Goal: Contribute content: Add original content to the website for others to see

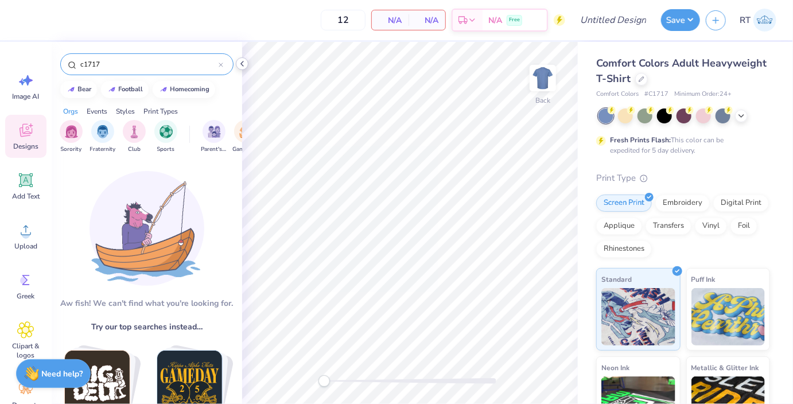
type input "c1717"
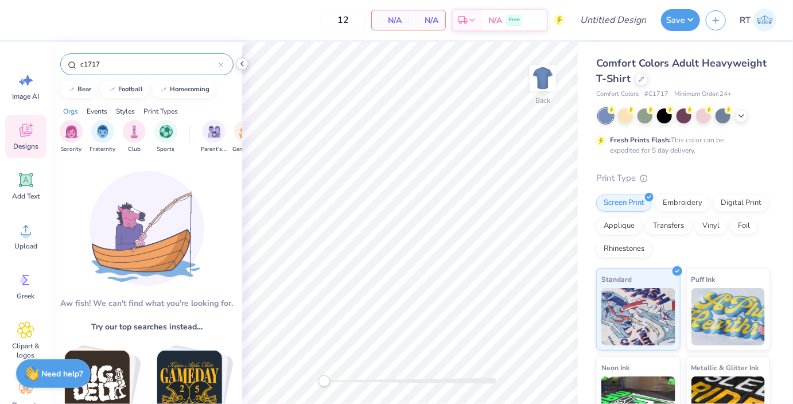
click at [244, 67] on icon at bounding box center [242, 63] width 9 height 9
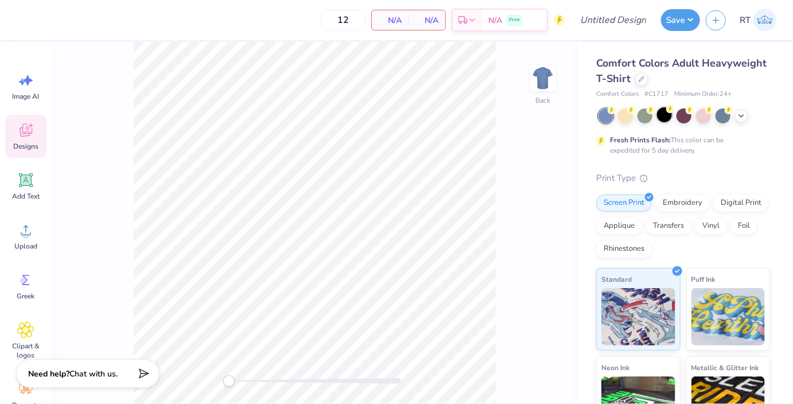
click at [666, 116] on div at bounding box center [664, 114] width 15 height 15
click at [21, 224] on icon at bounding box center [25, 229] width 17 height 17
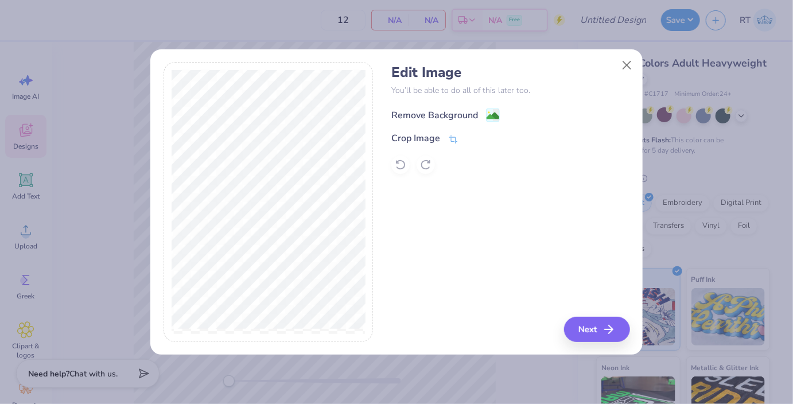
click at [492, 112] on image at bounding box center [492, 116] width 13 height 13
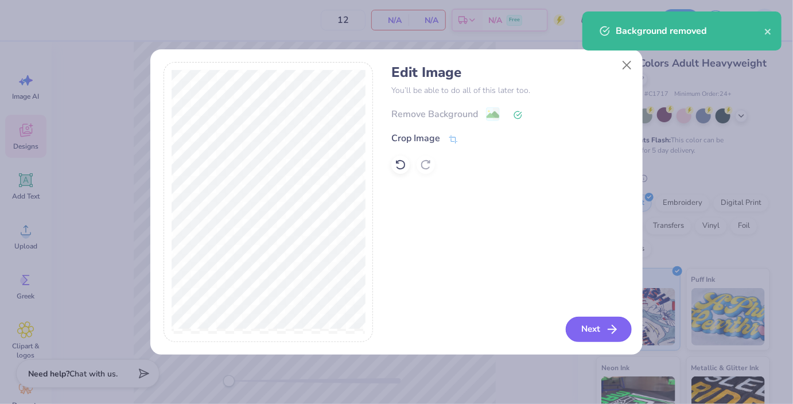
click at [577, 332] on button "Next" at bounding box center [599, 329] width 66 height 25
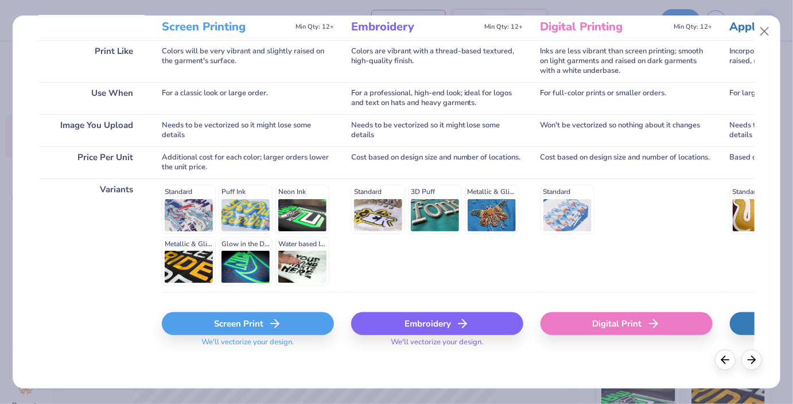
scroll to position [168, 0]
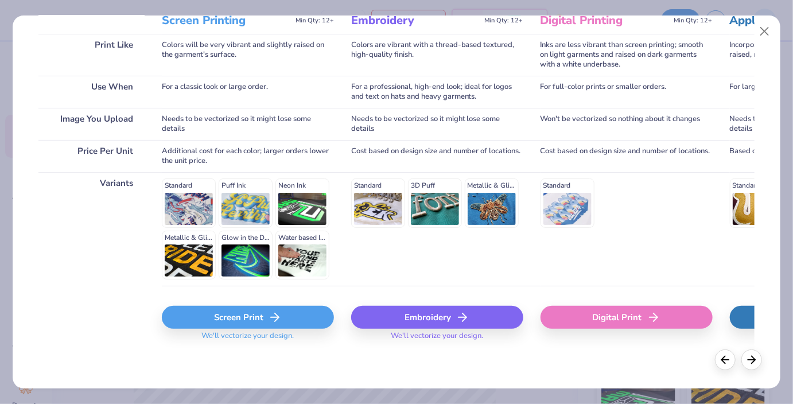
click at [238, 323] on div "Screen Print" at bounding box center [248, 317] width 172 height 23
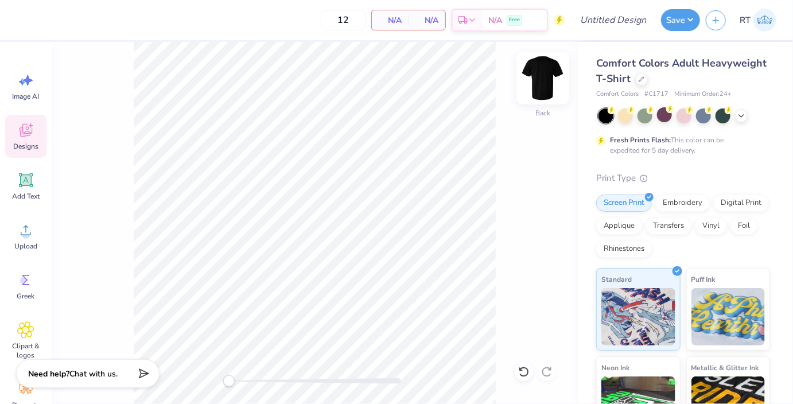
click at [548, 78] on img at bounding box center [543, 78] width 46 height 46
click at [538, 75] on img at bounding box center [543, 78] width 46 height 46
click at [535, 77] on img at bounding box center [543, 78] width 46 height 46
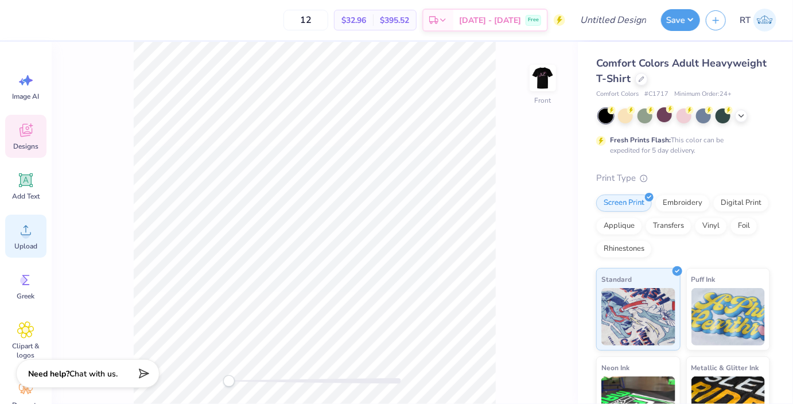
click at [29, 228] on icon at bounding box center [25, 229] width 17 height 17
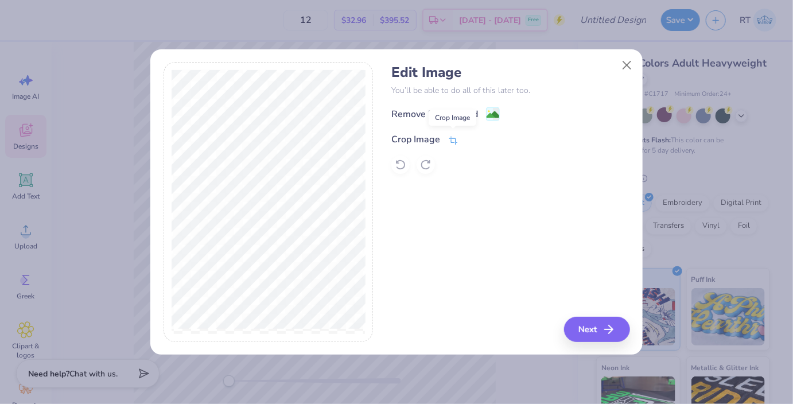
click at [453, 135] on icon at bounding box center [453, 140] width 10 height 10
click at [454, 153] on div "Remove Background Crop Image" at bounding box center [510, 140] width 238 height 67
click at [467, 115] on div "Remove Background Crop Image" at bounding box center [510, 140] width 238 height 67
click at [488, 139] on line at bounding box center [489, 138] width 3 height 3
click at [482, 108] on div "Remove Background" at bounding box center [445, 115] width 108 height 14
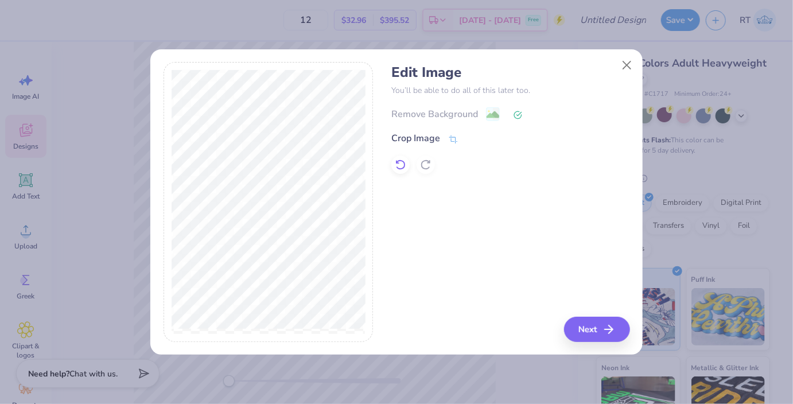
click at [409, 164] on div at bounding box center [400, 164] width 18 height 18
click at [594, 325] on button "Next" at bounding box center [599, 329] width 66 height 25
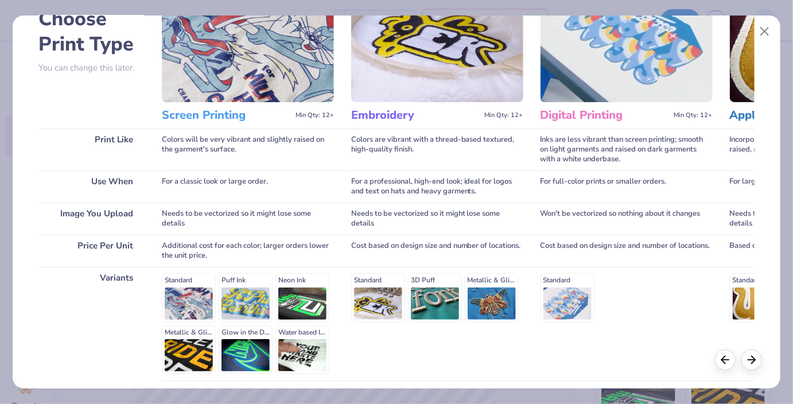
scroll to position [149, 0]
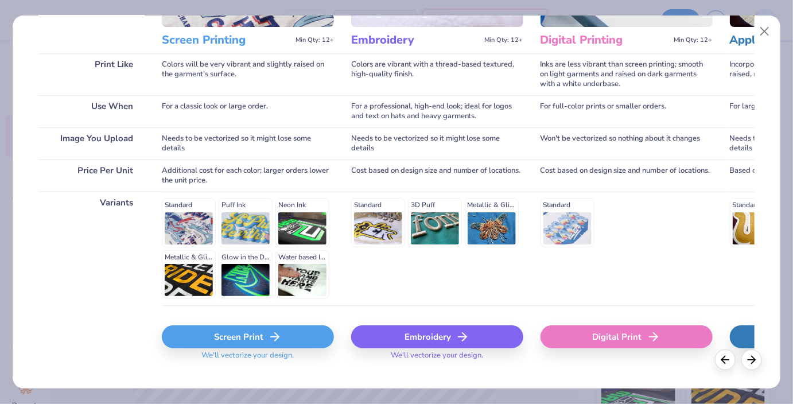
click at [246, 333] on div "Screen Print" at bounding box center [248, 336] width 172 height 23
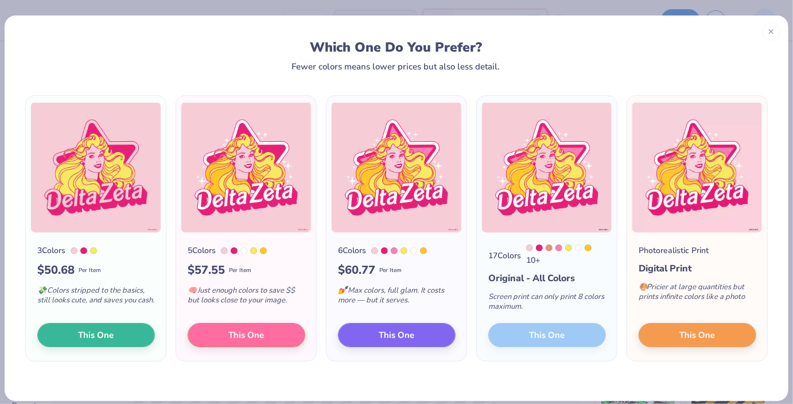
click at [557, 339] on div "17 Colors 10 + Original - All Colors Screen print can only print 8 colors maxim…" at bounding box center [547, 297] width 140 height 128
click at [542, 338] on div "17 Colors 10 + Original - All Colors Screen print can only print 8 colors maxim…" at bounding box center [547, 297] width 140 height 128
click at [543, 327] on div "17 Colors 10 + Original - All Colors Screen print can only print 8 colors maxim…" at bounding box center [547, 297] width 140 height 128
click at [267, 340] on button "This One" at bounding box center [247, 333] width 118 height 24
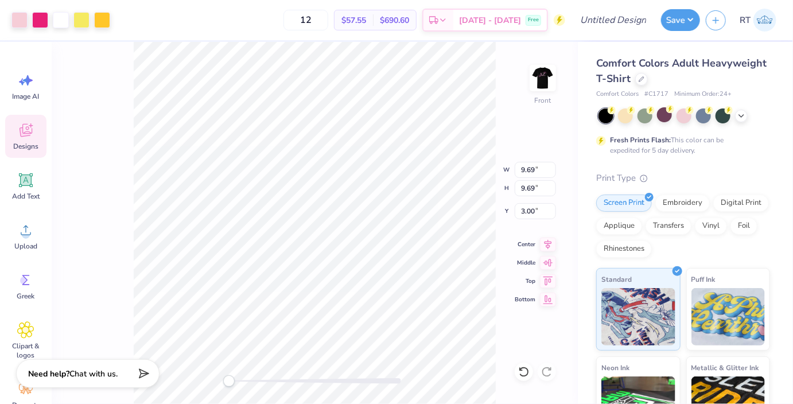
type input "9.69"
type input "3.00"
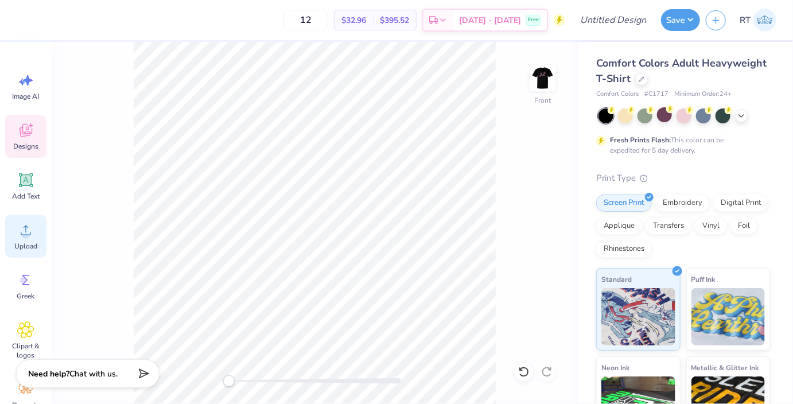
click at [38, 242] on div "Upload" at bounding box center [25, 236] width 41 height 43
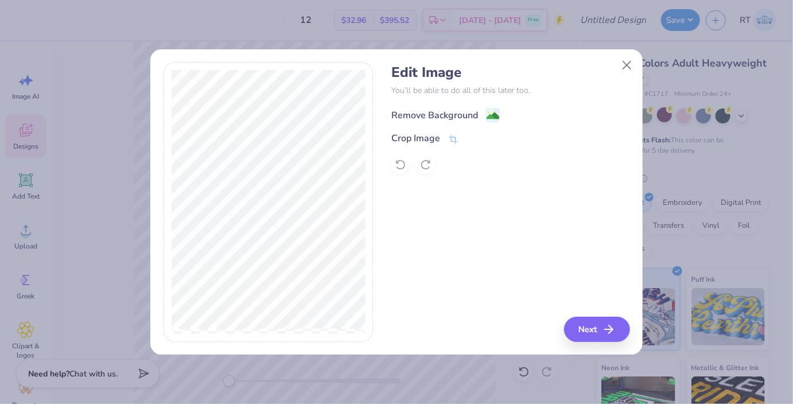
click at [491, 110] on image at bounding box center [492, 116] width 13 height 13
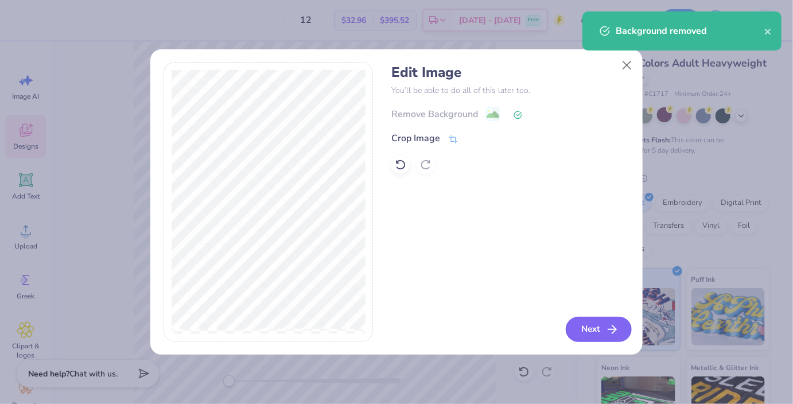
click at [586, 324] on button "Next" at bounding box center [599, 329] width 66 height 25
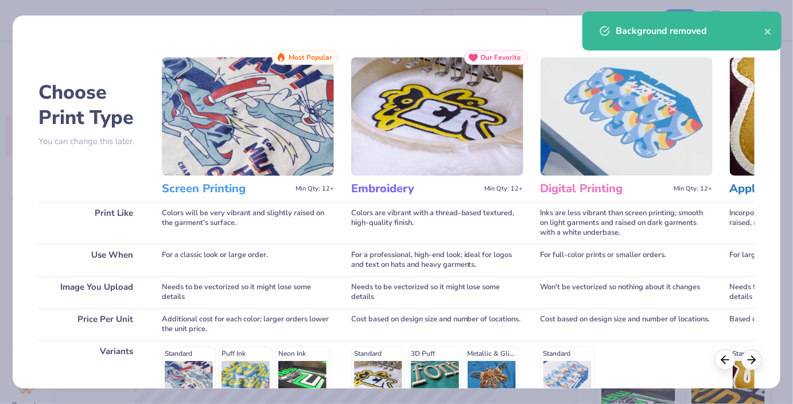
scroll to position [168, 0]
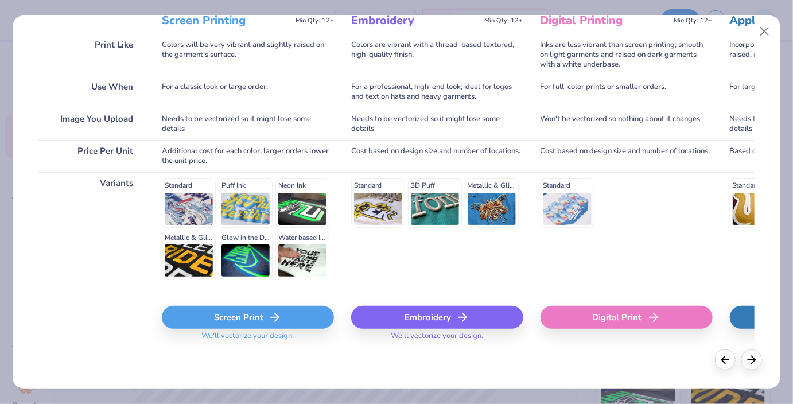
click at [254, 323] on div "Screen Print" at bounding box center [248, 317] width 172 height 23
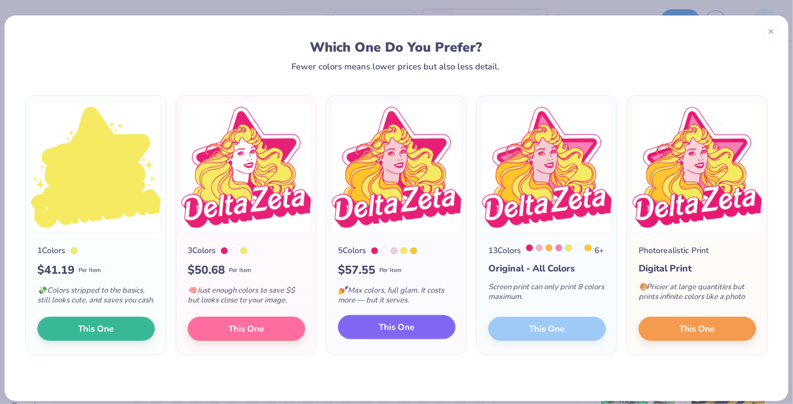
click at [377, 339] on button "This One" at bounding box center [397, 327] width 118 height 24
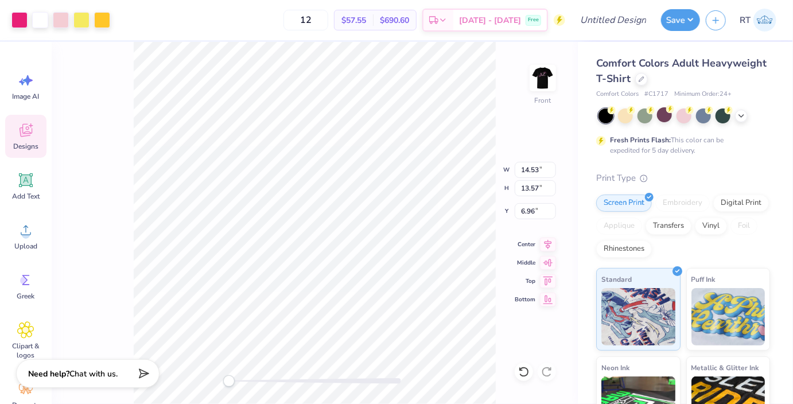
type input "12.55"
type input "11.72"
click at [505, 17] on span "[DATE] - [DATE]" at bounding box center [490, 22] width 62 height 12
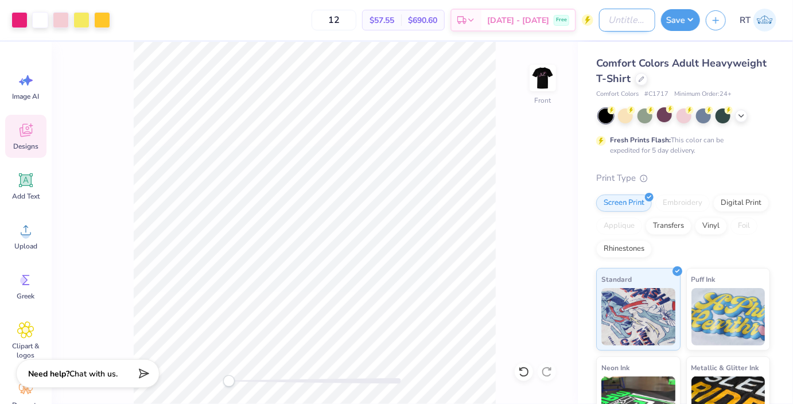
click at [629, 23] on input "Design Title" at bounding box center [627, 20] width 56 height 23
type input "DZ Training"
click at [688, 21] on button "Save" at bounding box center [680, 18] width 39 height 22
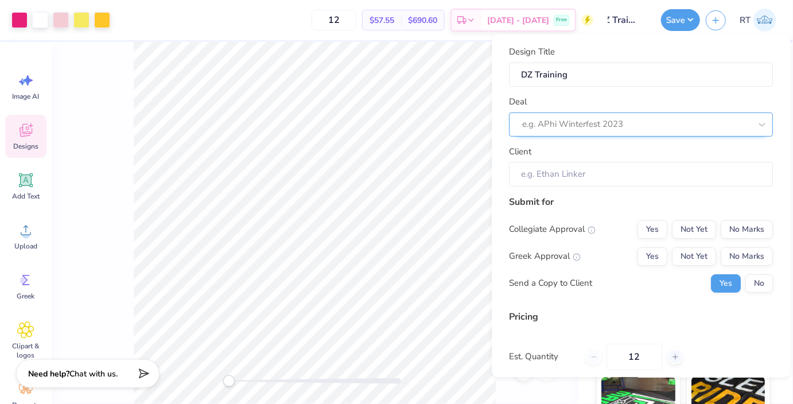
click at [630, 122] on div at bounding box center [637, 123] width 228 height 15
type input "D"
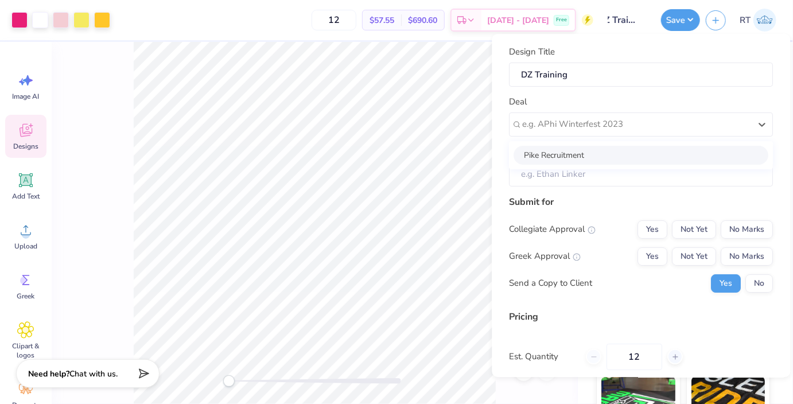
click at [605, 92] on div "Design Title DZ Training Deal option Pike Recruitment focused, 1 of 1. 1 result…" at bounding box center [641, 115] width 264 height 141
click at [593, 182] on input "Client" at bounding box center [641, 174] width 264 height 25
click at [572, 181] on input "Client" at bounding box center [641, 174] width 264 height 25
click at [660, 251] on button "Yes" at bounding box center [653, 256] width 30 height 18
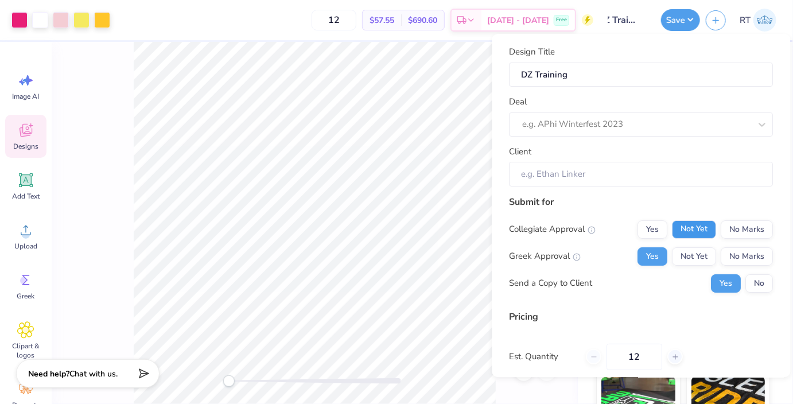
click at [687, 225] on button "Not Yet" at bounding box center [694, 229] width 44 height 18
click at [768, 286] on button "No" at bounding box center [760, 283] width 28 height 18
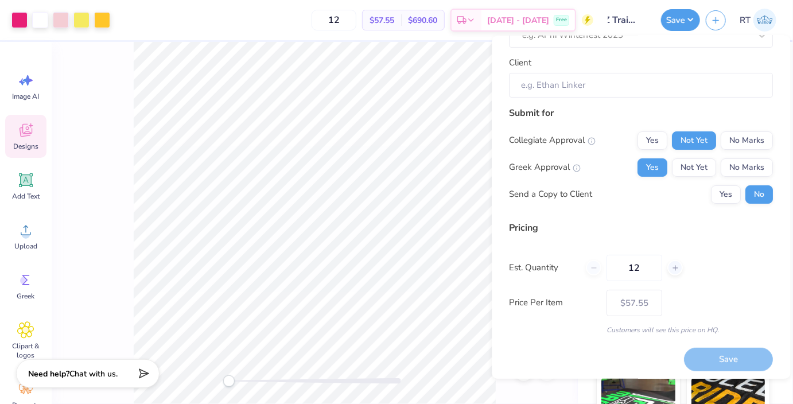
scroll to position [94, 0]
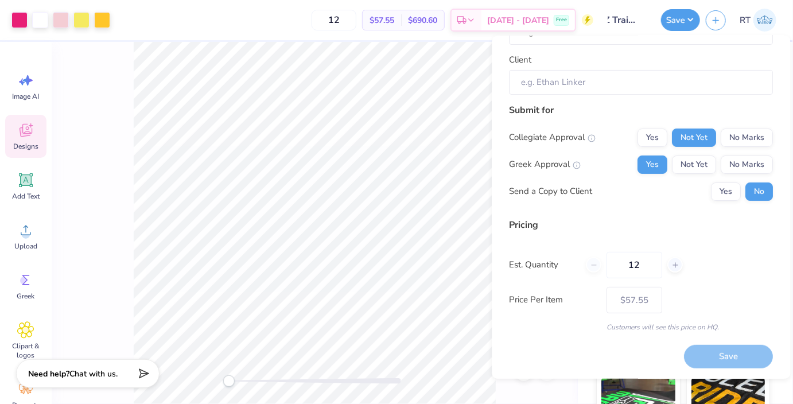
drag, startPoint x: 644, startPoint y: 264, endPoint x: 600, endPoint y: 264, distance: 43.6
click at [607, 265] on input "12" at bounding box center [635, 265] width 56 height 26
type input "150"
type input "$19.28"
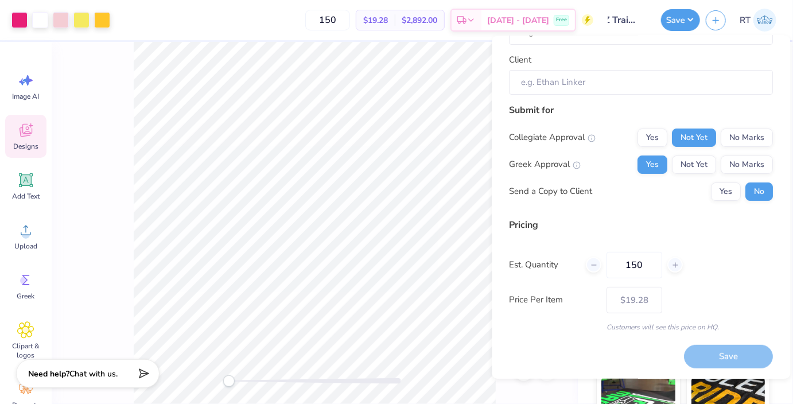
type input "150"
click at [699, 287] on div "Price Per Item $19.28" at bounding box center [641, 300] width 264 height 26
click at [733, 356] on div "Save" at bounding box center [728, 357] width 89 height 24
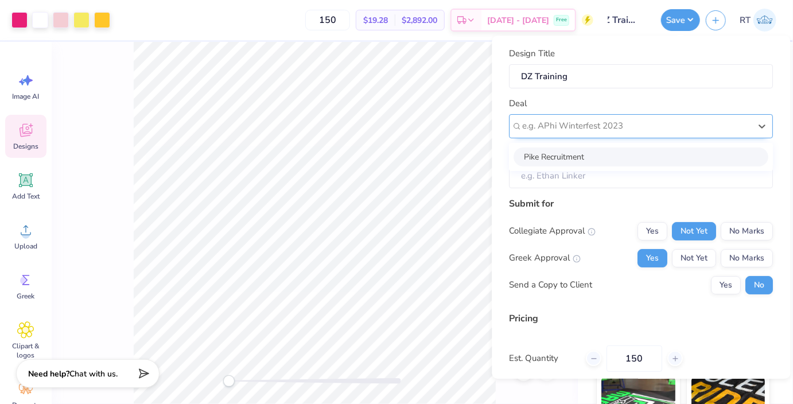
click at [599, 135] on div "e.g. APhi Winterfest 2023" at bounding box center [641, 126] width 264 height 24
click at [631, 102] on div "Deal option Pike Recruitment focused, 1 of 1. 1 result available. Use Up and Do…" at bounding box center [641, 117] width 264 height 41
click at [605, 130] on div at bounding box center [637, 125] width 228 height 15
type input "DZ"
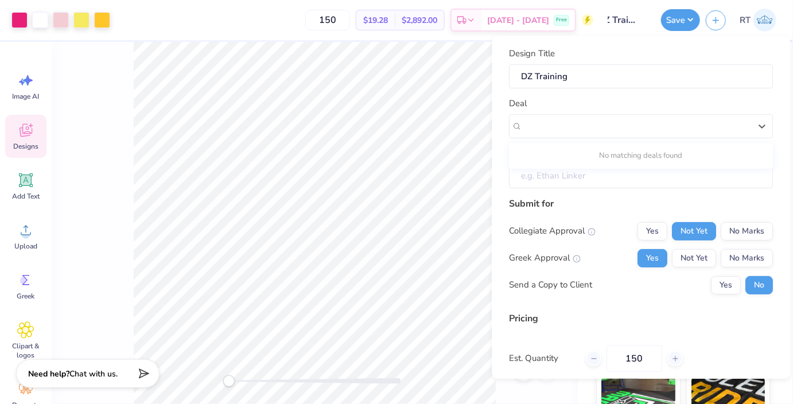
click at [599, 188] on input "Client" at bounding box center [641, 176] width 264 height 25
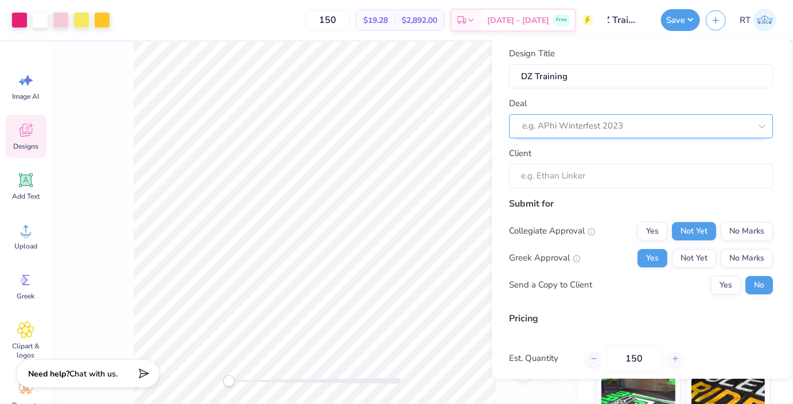
click at [606, 124] on div at bounding box center [637, 125] width 228 height 15
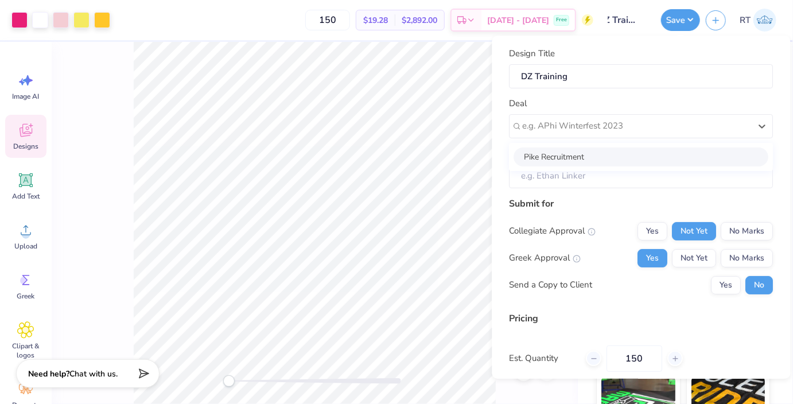
click at [596, 157] on div "Pike Recruitment" at bounding box center [641, 156] width 255 height 19
type input "[PERSON_NAME]"
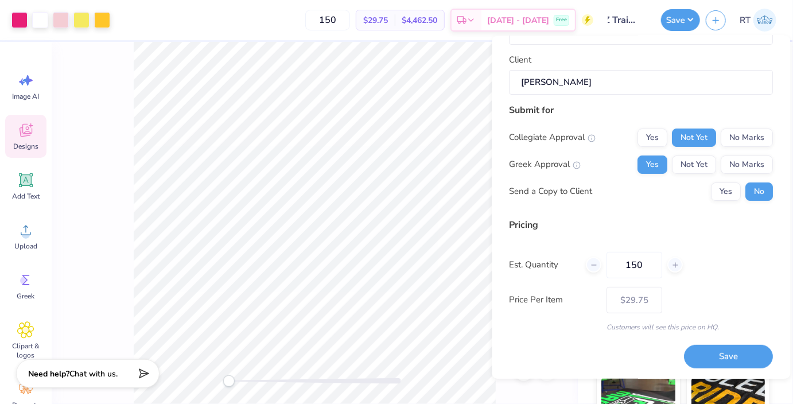
click at [629, 219] on div "Pricing" at bounding box center [641, 225] width 264 height 14
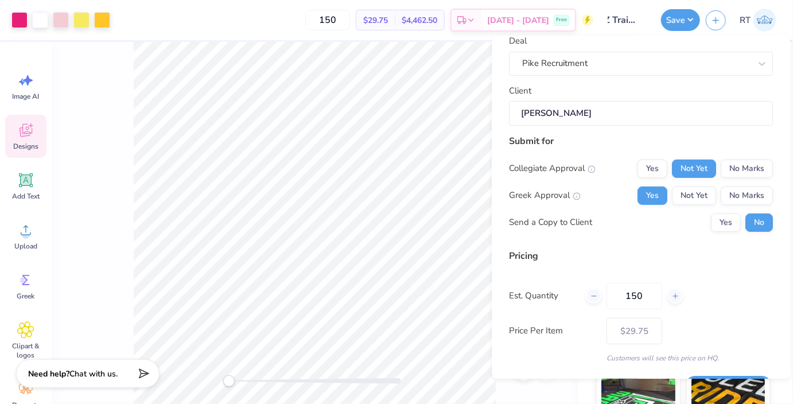
scroll to position [32, 0]
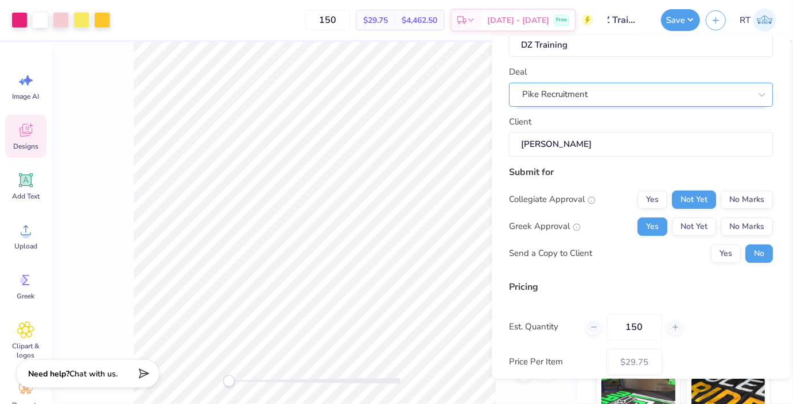
click at [643, 85] on div "Pike Recruitment" at bounding box center [636, 94] width 231 height 18
click at [631, 102] on div "Pike Recruitment" at bounding box center [636, 94] width 231 height 18
click at [696, 268] on div "Submit for Collegiate Approval Yes Not Yet No Marks Greek Approval Yes Not Yet …" at bounding box center [641, 218] width 264 height 106
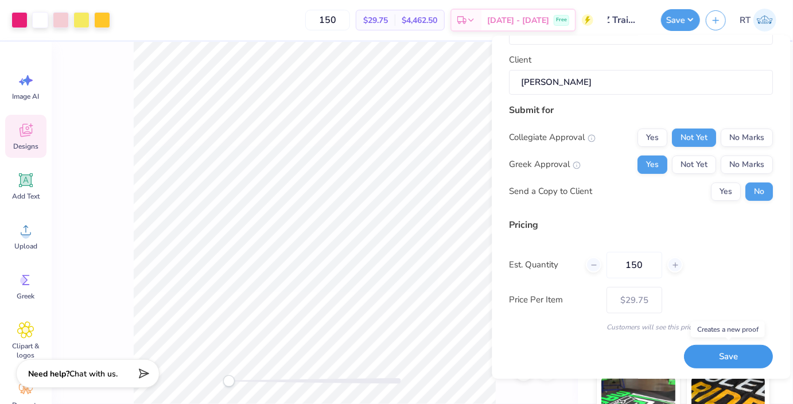
click at [715, 350] on button "Save" at bounding box center [728, 357] width 89 height 24
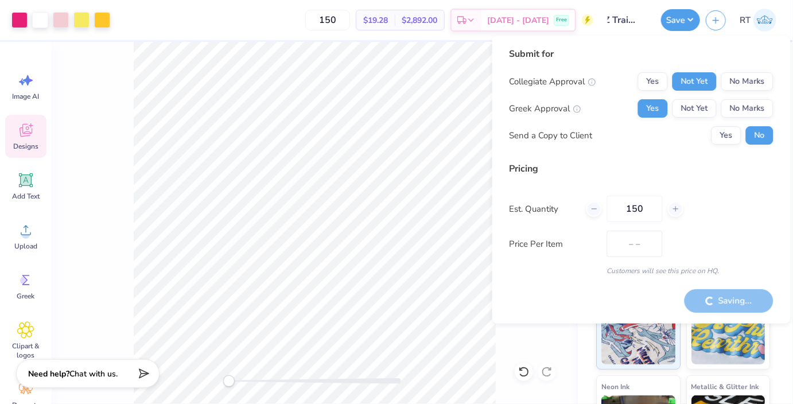
scroll to position [0, 10]
type input "$29.75"
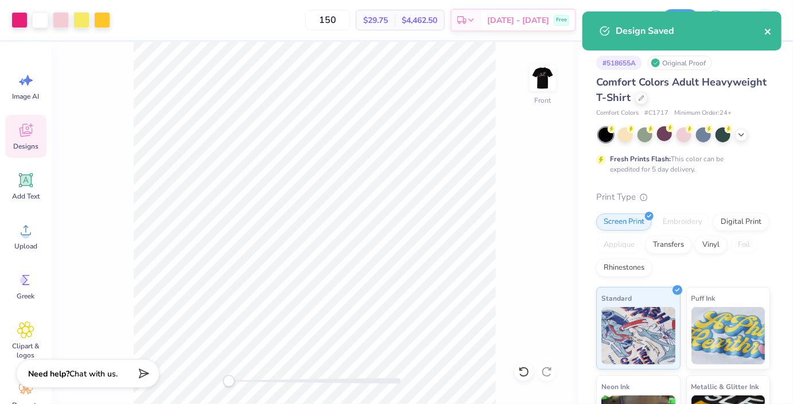
click at [768, 31] on icon "close" at bounding box center [768, 32] width 6 height 6
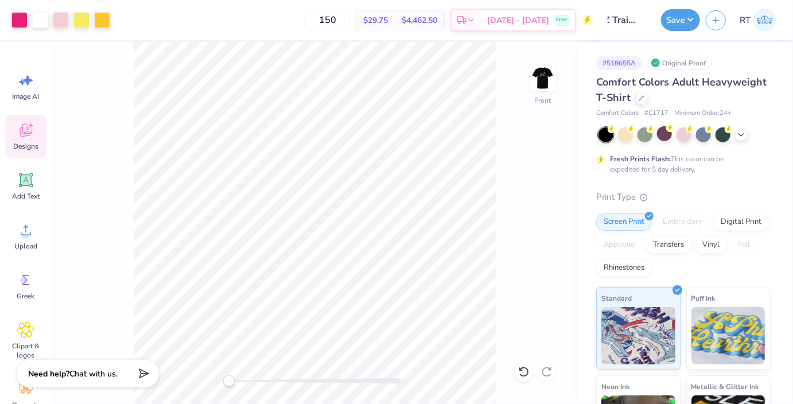
click at [758, 11] on div "Design Saved" at bounding box center [681, 11] width 199 height 0
click at [762, 19] on img at bounding box center [764, 20] width 23 height 23
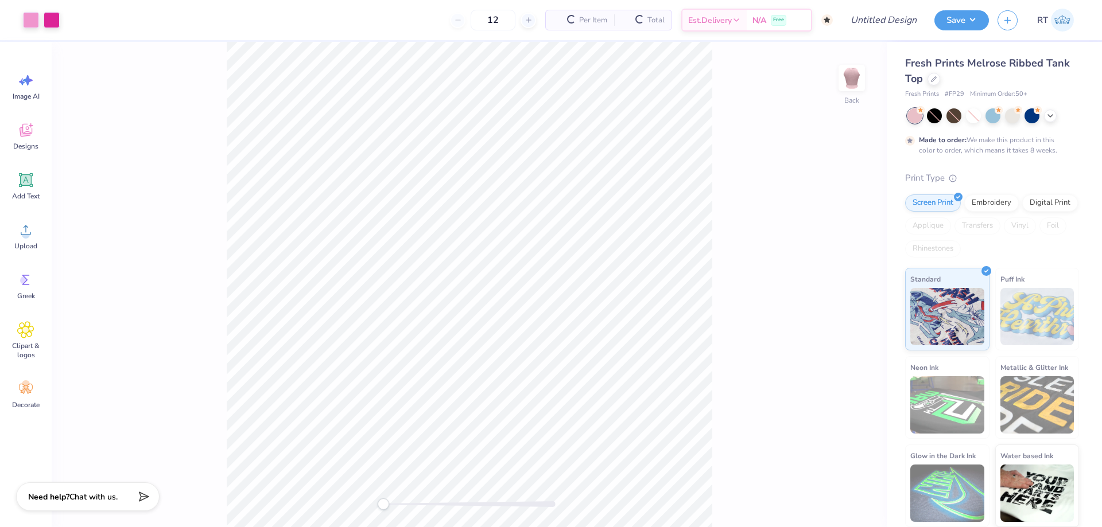
type input "50"
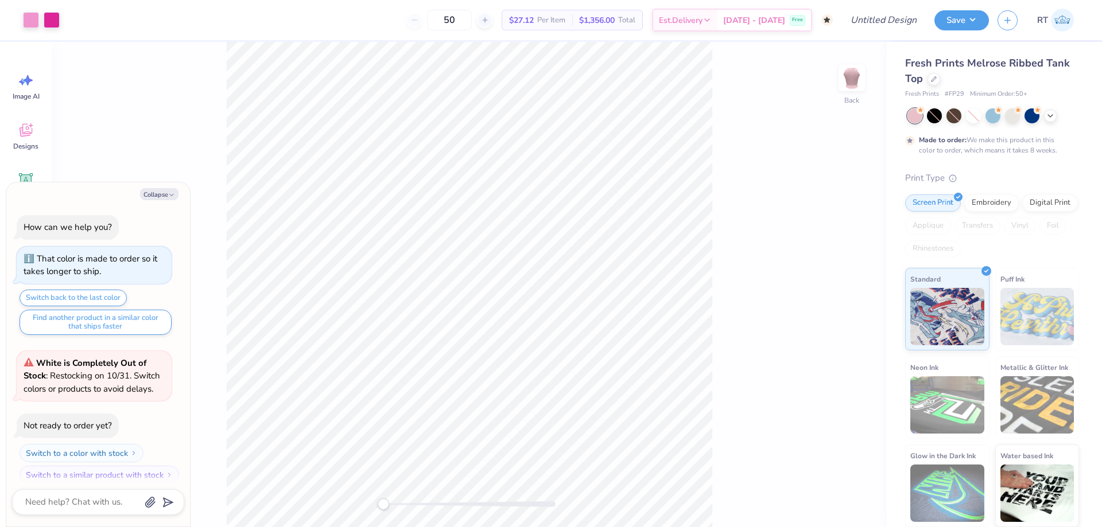
scroll to position [10, 0]
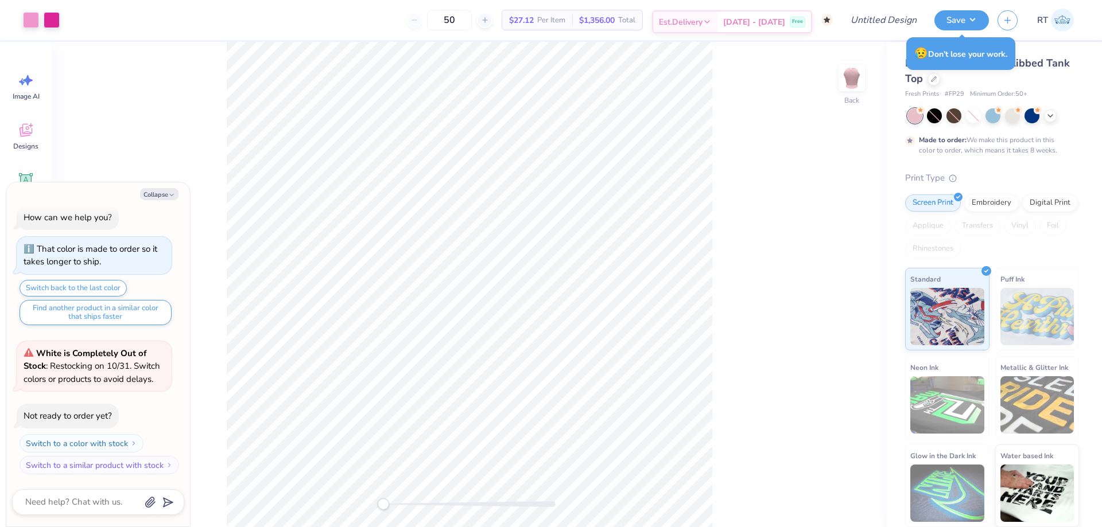
type textarea "x"
